Goal: Transaction & Acquisition: Download file/media

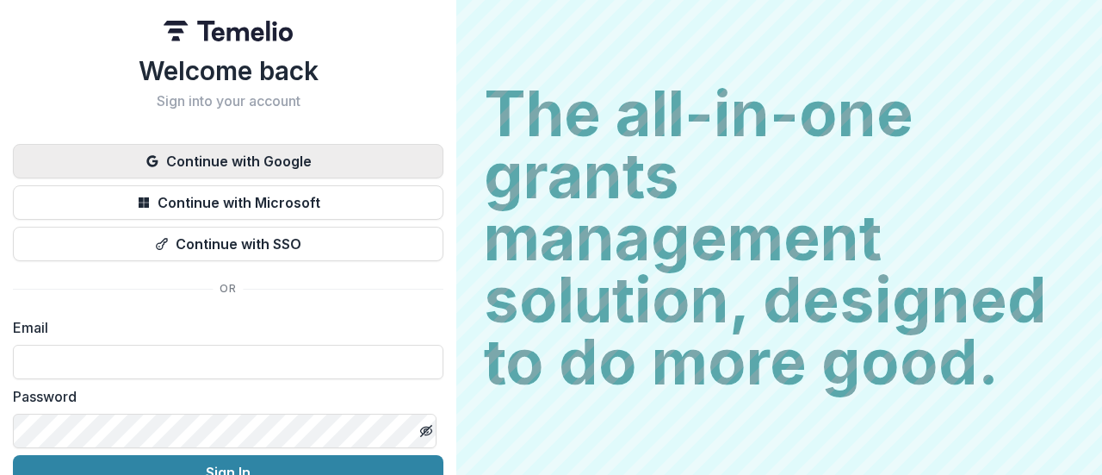
click at [300, 157] on button "Continue with Google" at bounding box center [228, 161] width 431 height 34
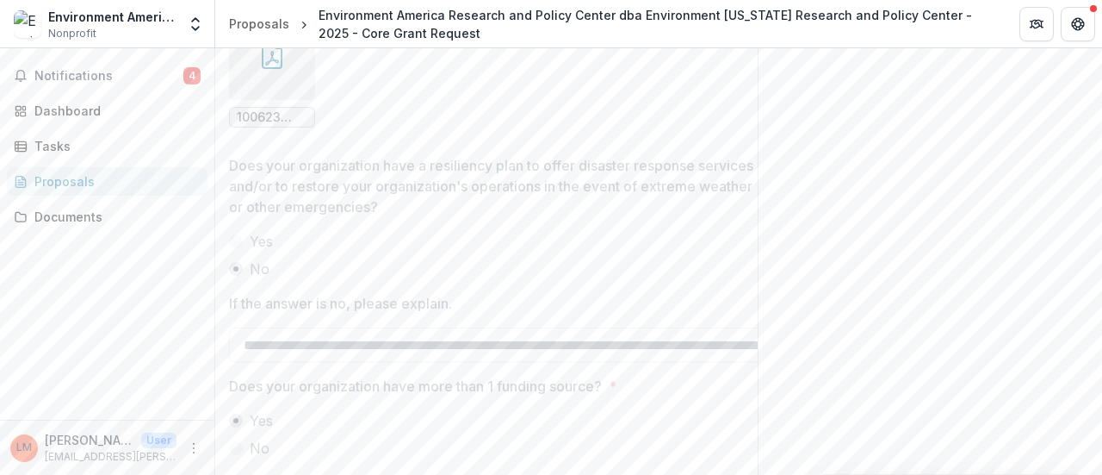
scroll to position [3626, 0]
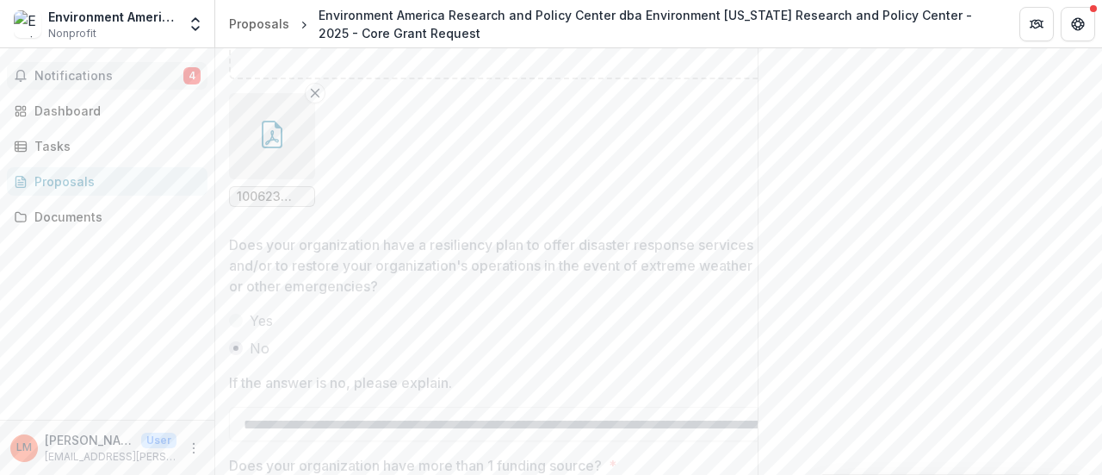
click at [141, 78] on span "Notifications" at bounding box center [108, 76] width 149 height 15
click at [102, 214] on div "Documents" at bounding box center [113, 217] width 159 height 18
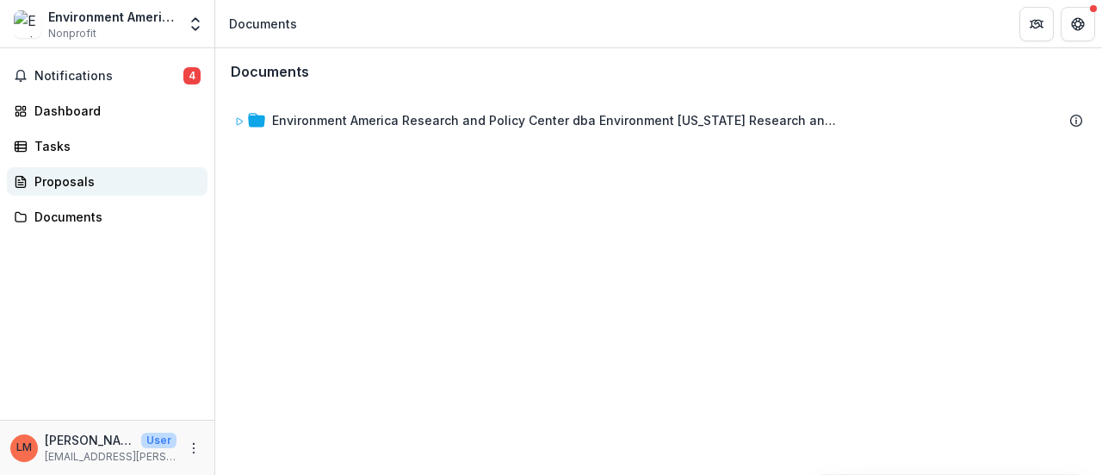
click at [109, 189] on div "Proposals" at bounding box center [113, 181] width 159 height 18
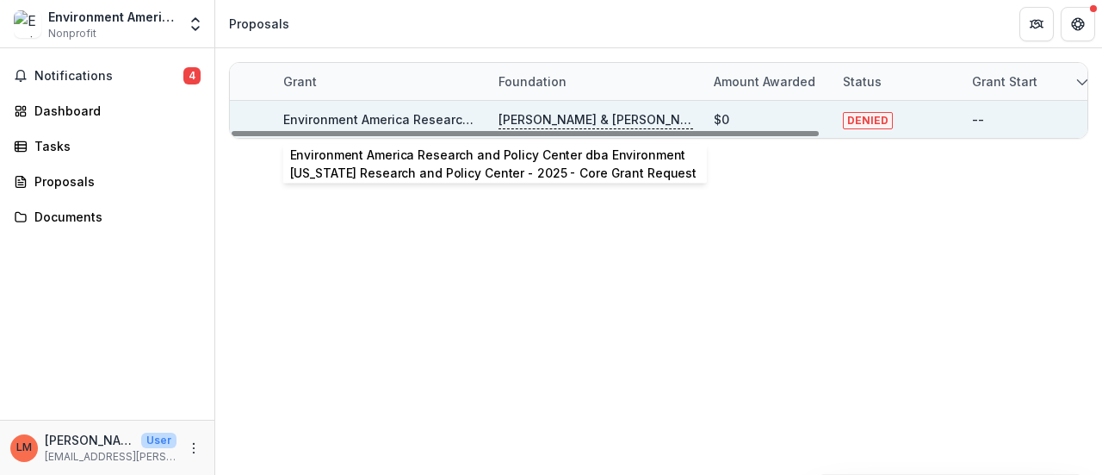
click at [388, 118] on link "Environment America Research and Policy Center dba Environment [US_STATE] Resea…" at bounding box center [692, 119] width 819 height 15
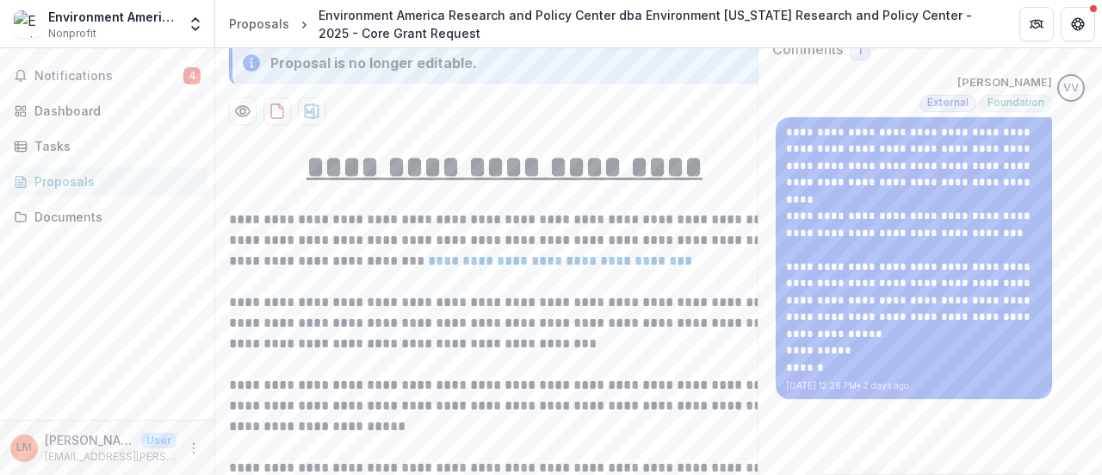
scroll to position [329, 0]
click at [272, 121] on icon "download-proposal" at bounding box center [277, 111] width 17 height 17
